Goal: Task Accomplishment & Management: Manage account settings

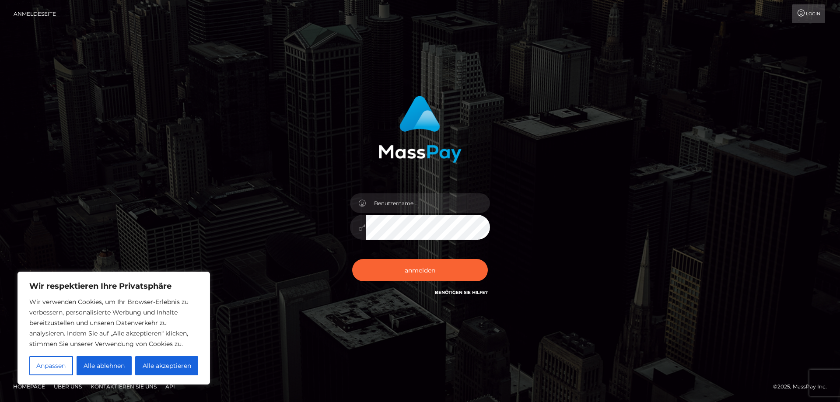
click at [113, 365] on font "Alle ablehnen" at bounding box center [104, 366] width 41 height 8
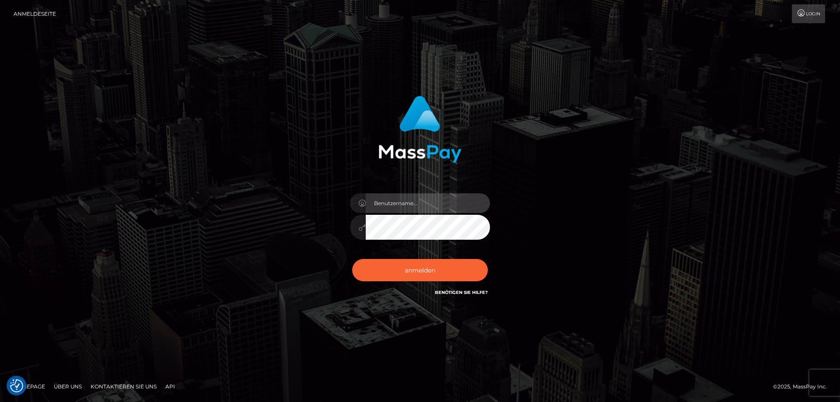
click at [389, 207] on input "text" at bounding box center [428, 203] width 124 height 20
type input "a"
type input "[PERSON_NAME][EMAIL_ADDRESS][DOMAIN_NAME]"
click at [360, 228] on icon at bounding box center [361, 227] width 7 height 7
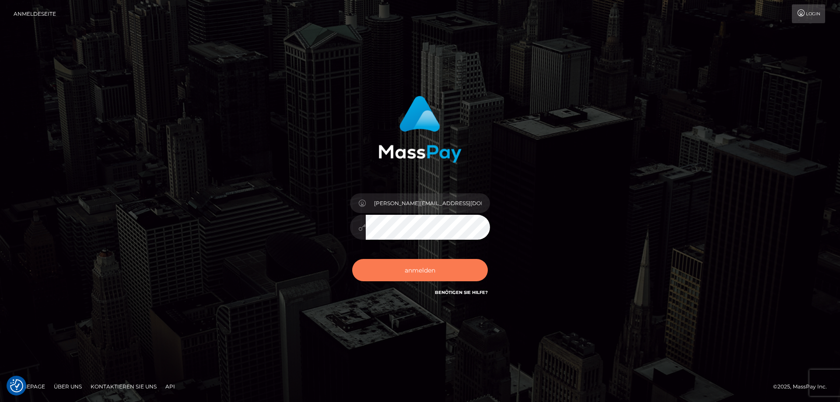
click at [422, 270] on font "anmelden" at bounding box center [420, 271] width 31 height 8
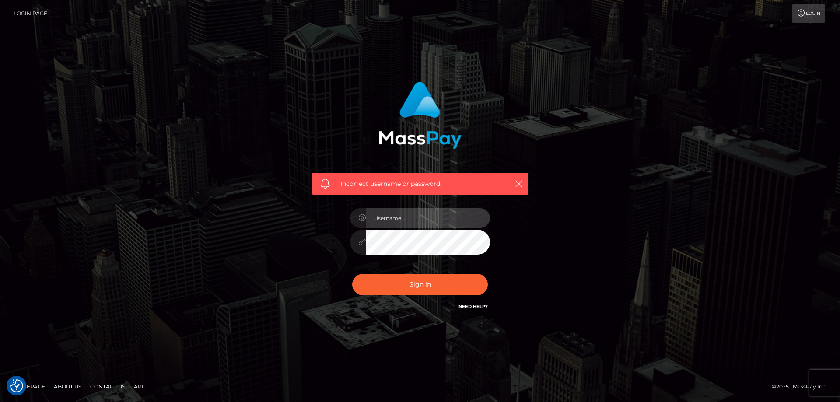
click at [388, 217] on input "text" at bounding box center [428, 218] width 124 height 20
type input "[PERSON_NAME][EMAIL_ADDRESS][DOMAIN_NAME]"
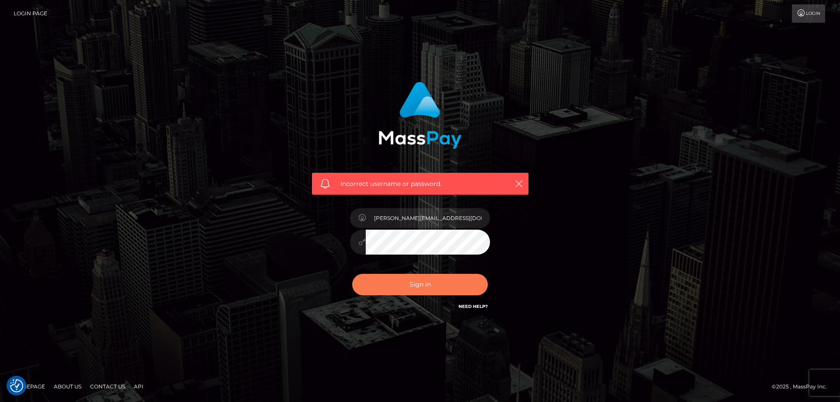
click at [428, 285] on button "Sign in" at bounding box center [420, 284] width 136 height 21
click at [472, 308] on link "Need Help?" at bounding box center [473, 307] width 29 height 6
click at [34, 13] on link "Login Page" at bounding box center [31, 13] width 34 height 18
